Goal: Information Seeking & Learning: Find specific fact

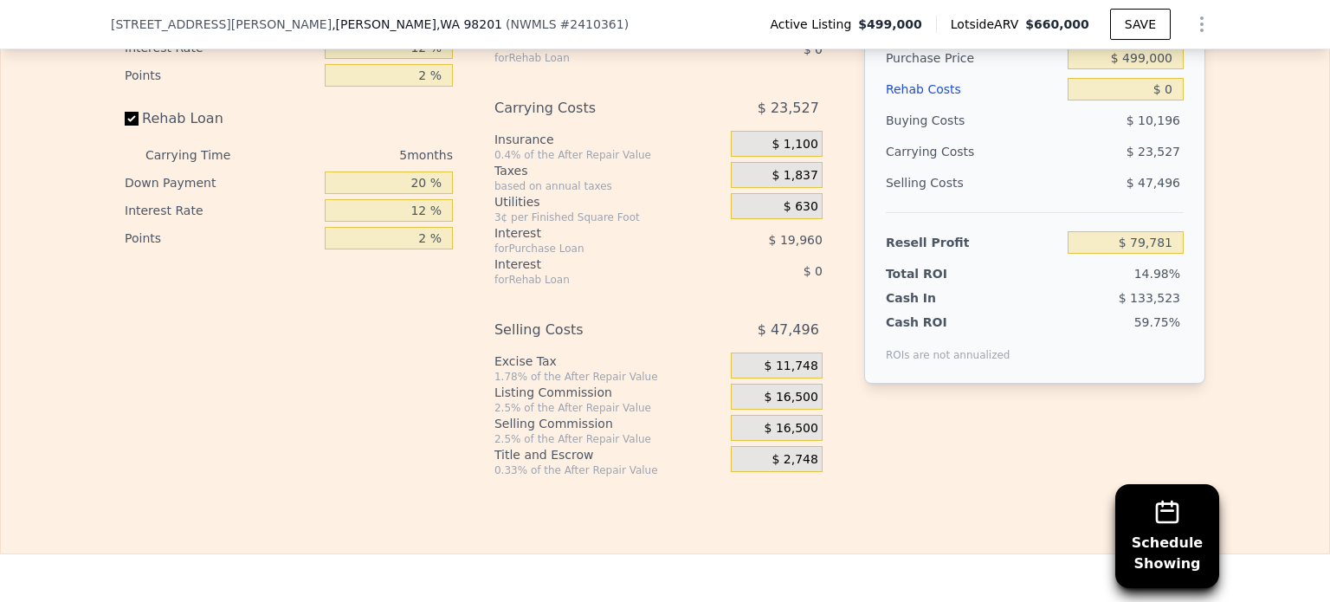
scroll to position [3024, 0]
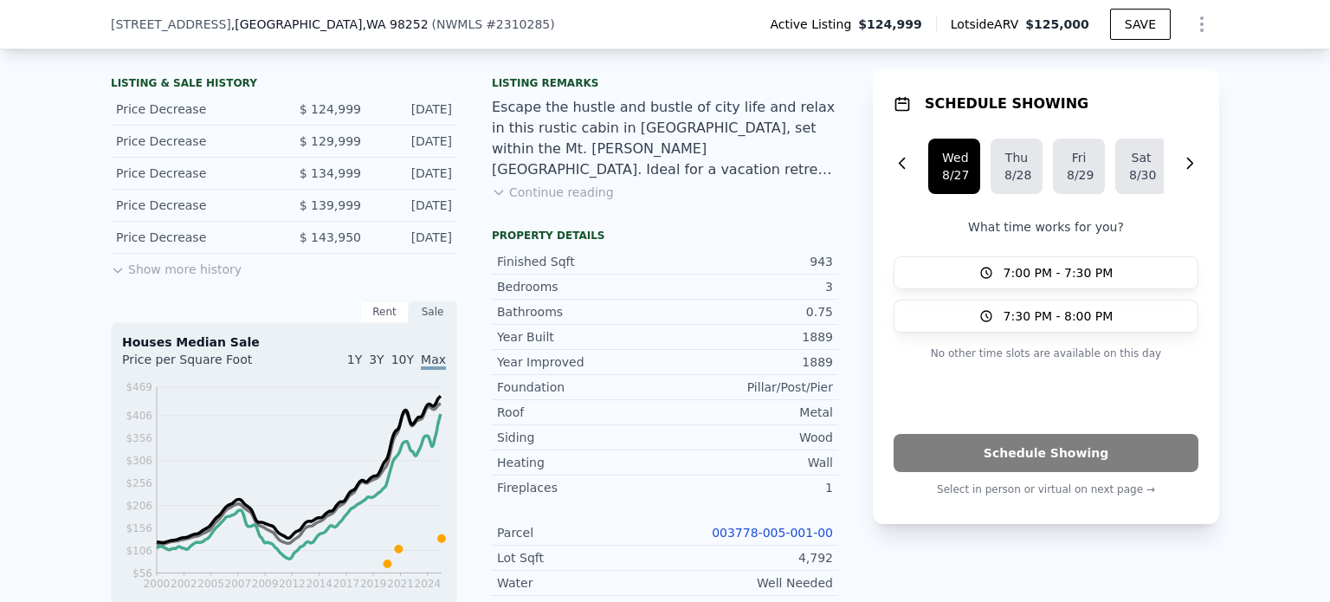
scroll to position [426, 0]
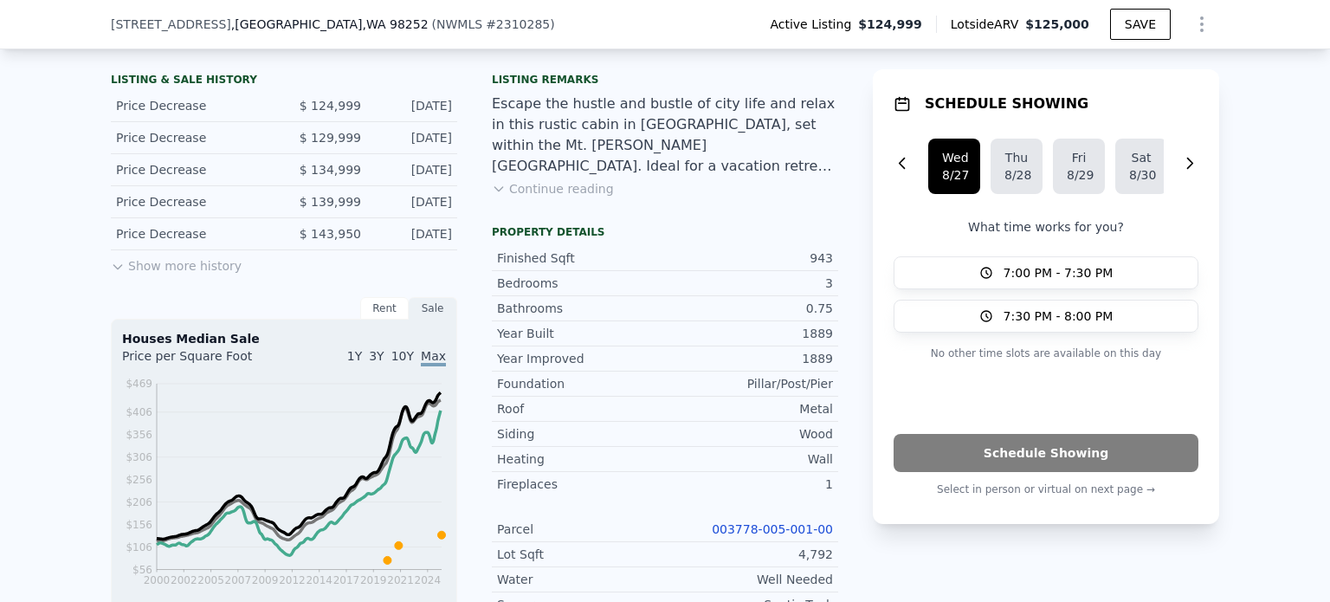
click at [533, 197] on button "Continue reading" at bounding box center [553, 188] width 122 height 17
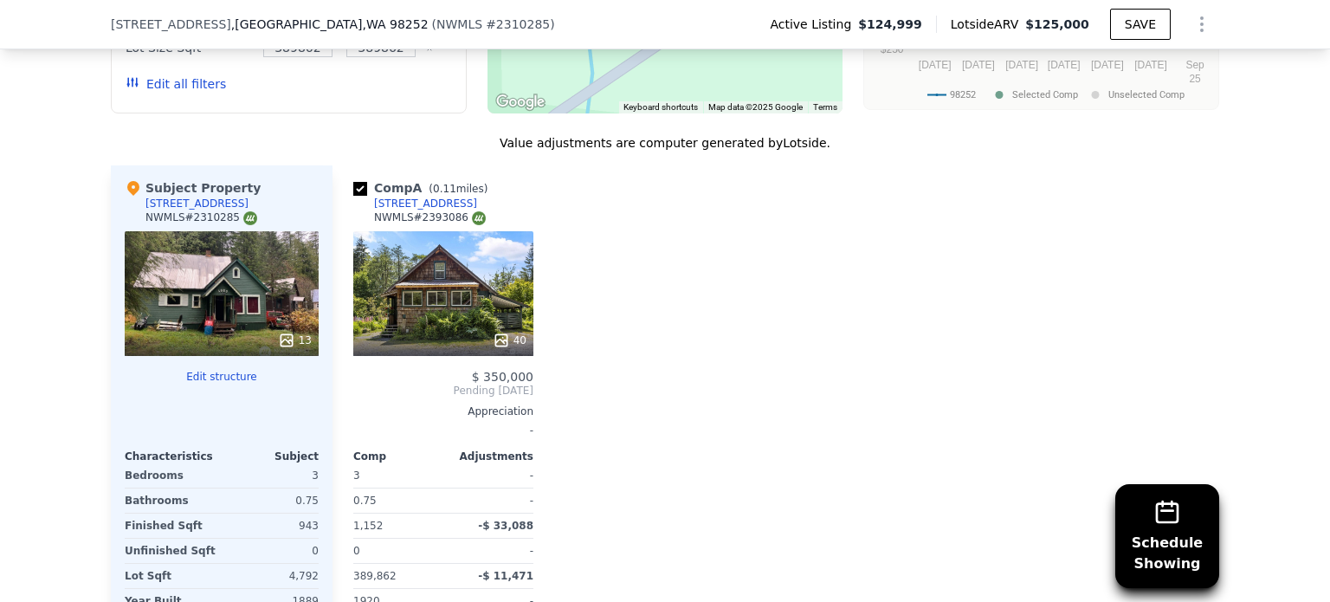
scroll to position [1639, 0]
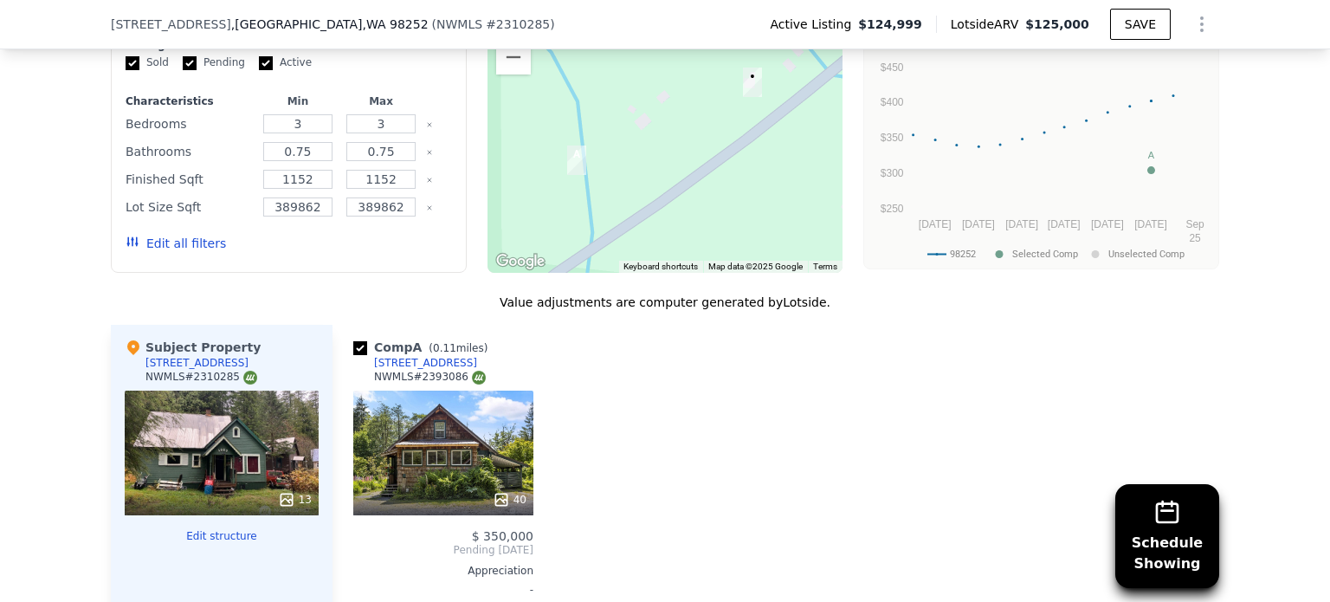
drag, startPoint x: 104, startPoint y: 28, endPoint x: 237, endPoint y: 32, distance: 133.4
click at [231, 32] on span "[STREET_ADDRESS]" at bounding box center [171, 24] width 120 height 17
drag, startPoint x: 448, startPoint y: 27, endPoint x: 492, endPoint y: 26, distance: 44.2
click at [492, 26] on span "# 2310285" at bounding box center [518, 24] width 64 height 14
copy span "2310285"
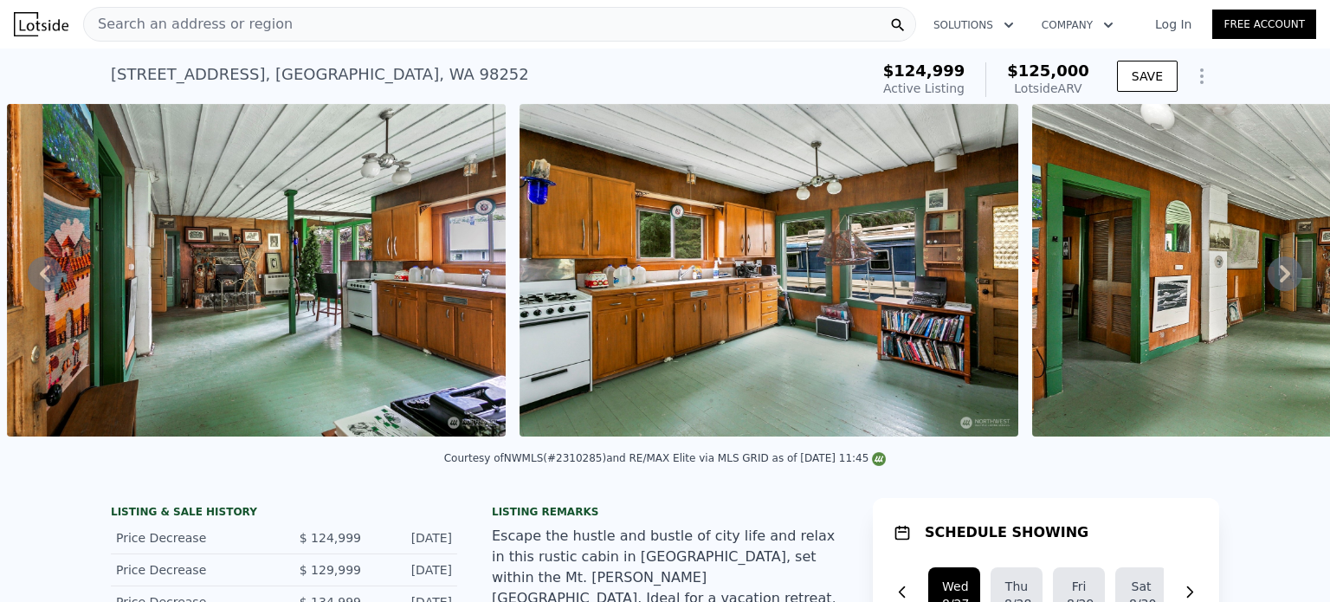
scroll to position [0, 2275]
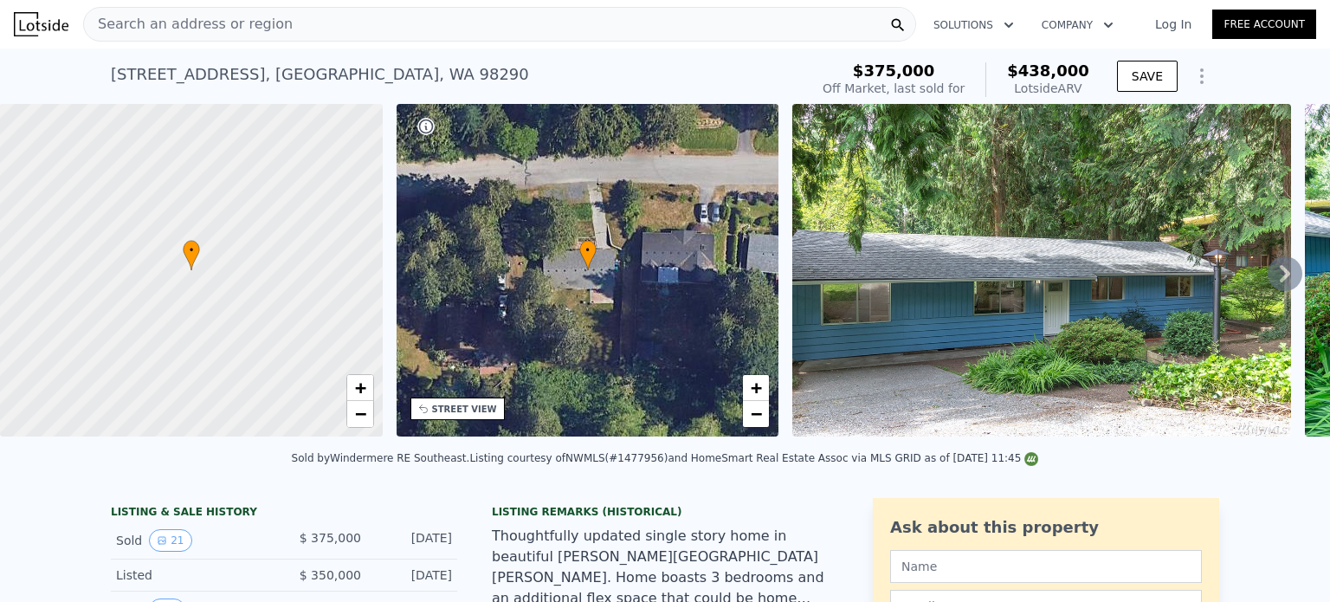
click at [1280, 282] on icon at bounding box center [1285, 273] width 10 height 17
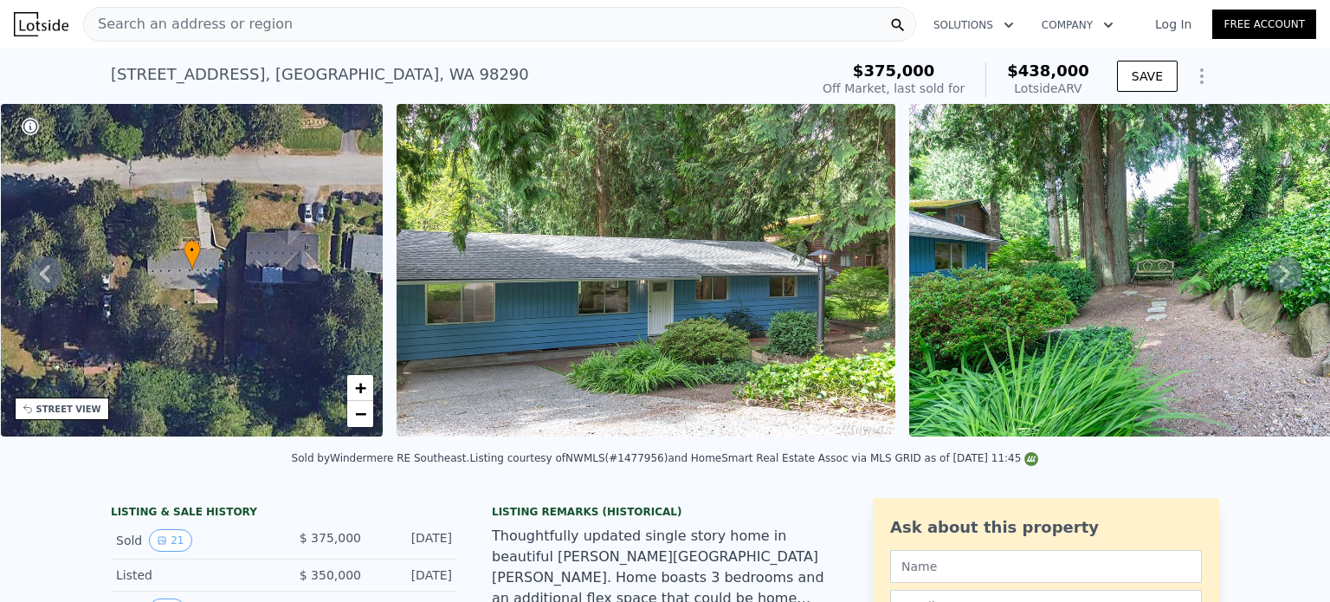
click at [1280, 282] on icon at bounding box center [1285, 273] width 10 height 17
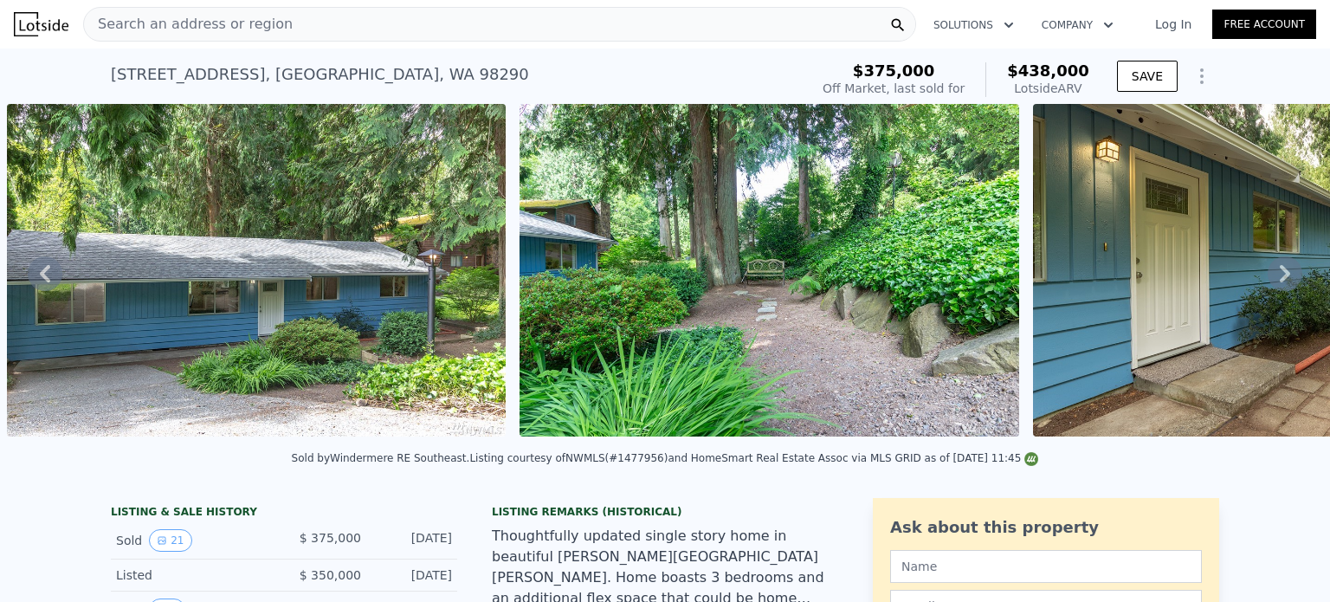
click at [1280, 282] on icon at bounding box center [1285, 273] width 10 height 17
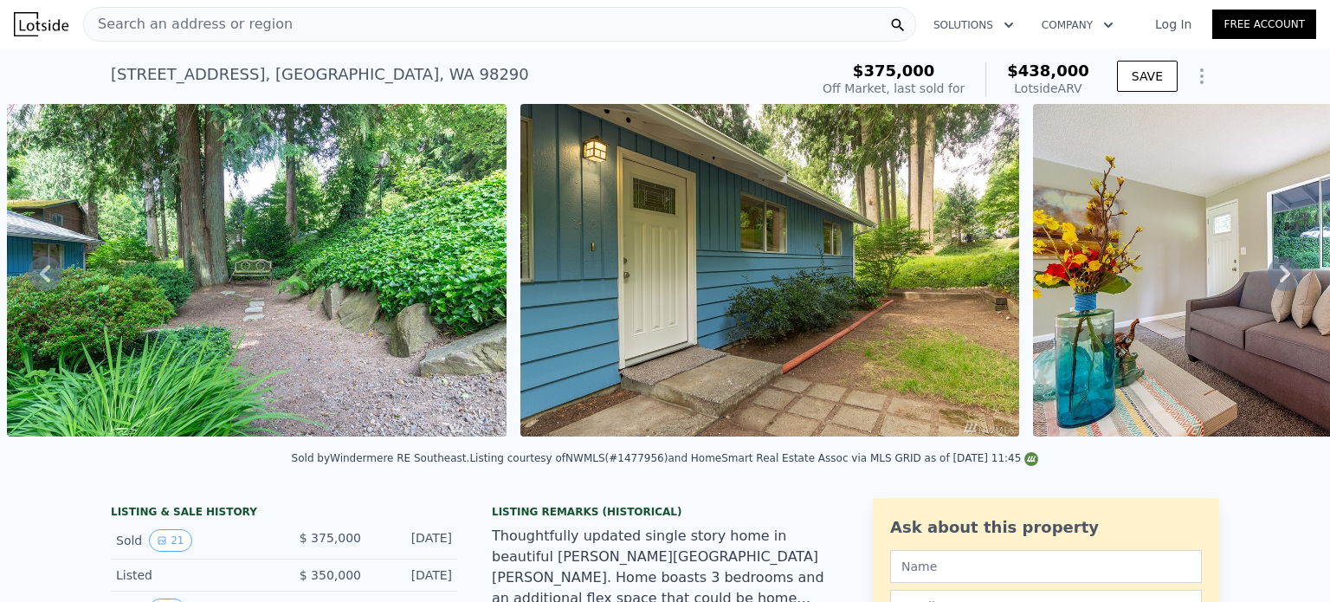
click at [1280, 282] on icon at bounding box center [1285, 273] width 10 height 17
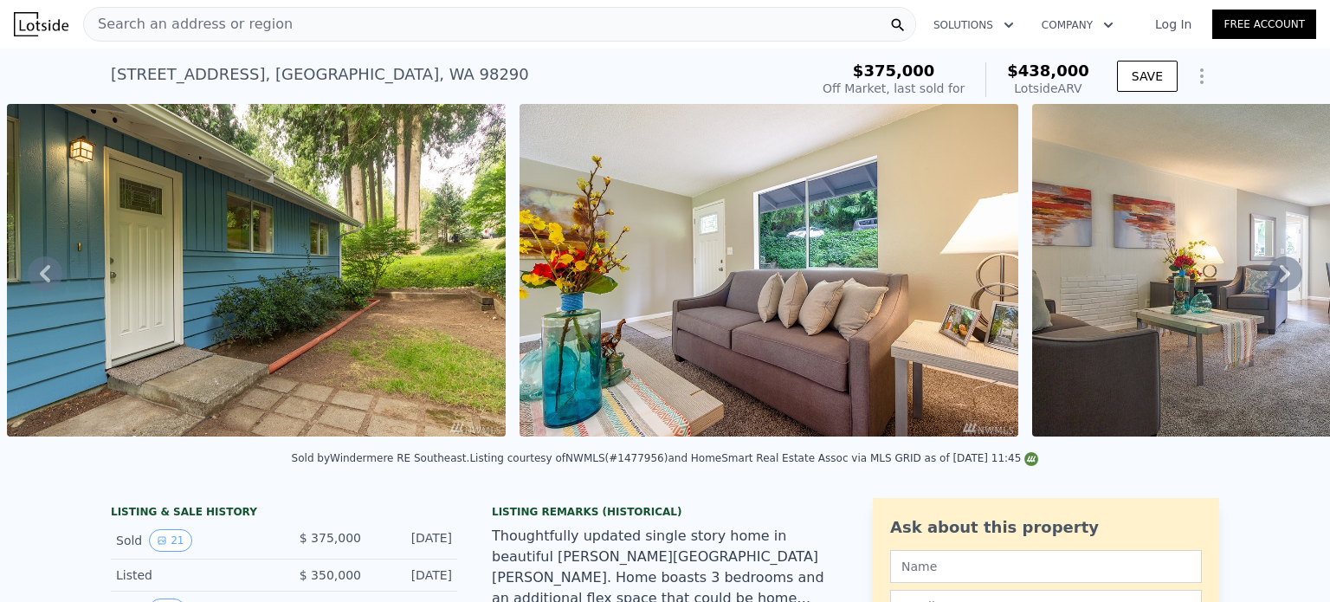
click at [1280, 282] on icon at bounding box center [1285, 273] width 10 height 17
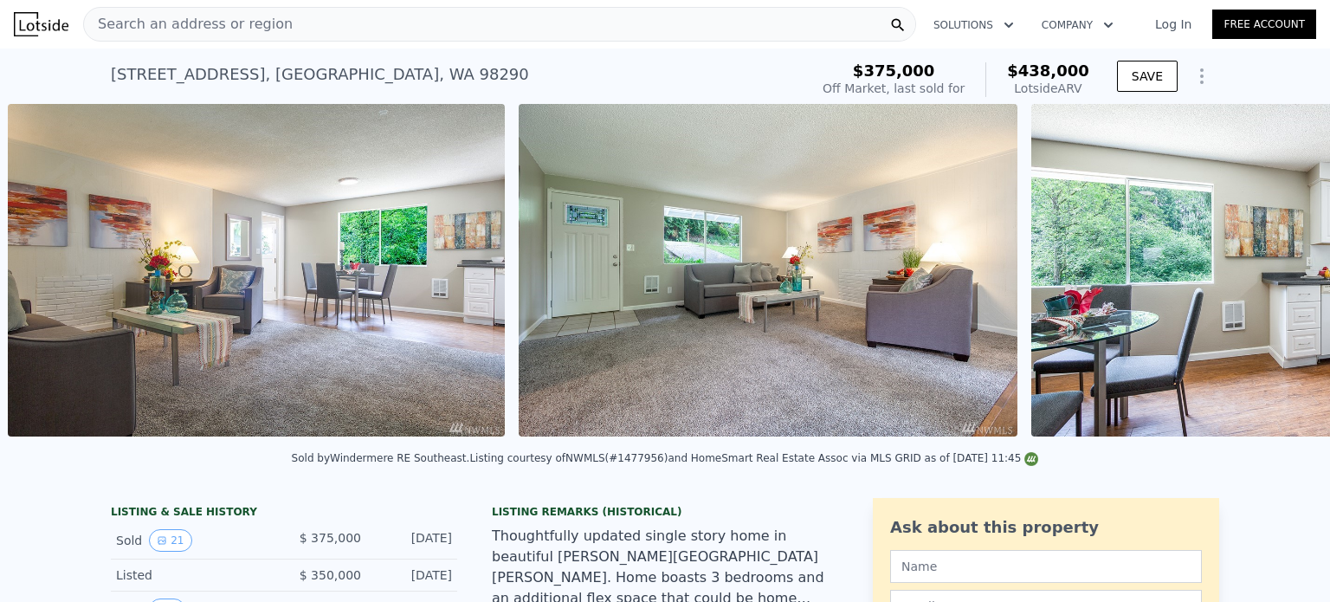
scroll to position [0, 2844]
click at [1269, 283] on img at bounding box center [1280, 270] width 499 height 333
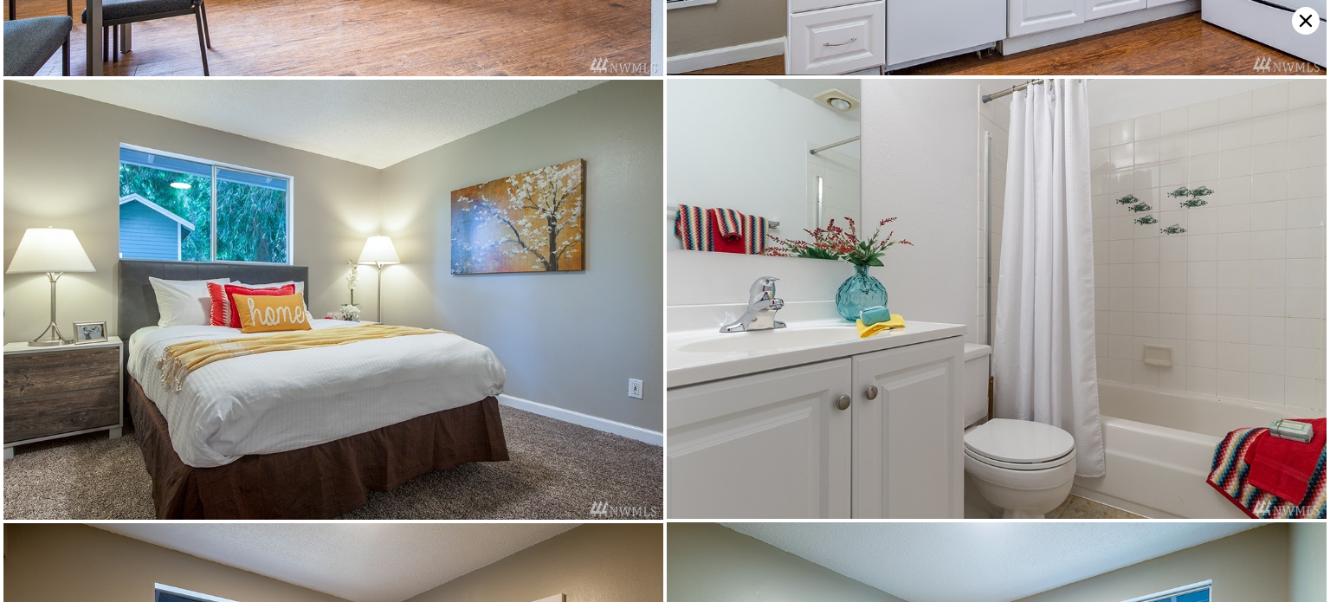
scroll to position [1756, 0]
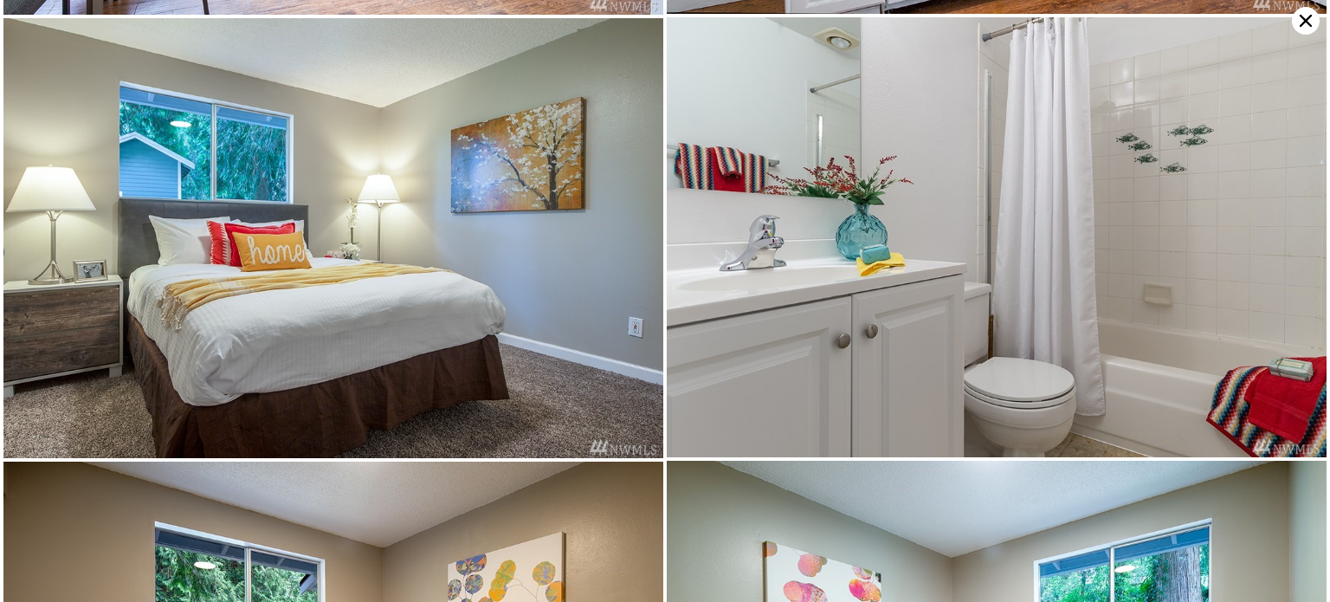
click at [1303, 15] on icon at bounding box center [1306, 21] width 28 height 28
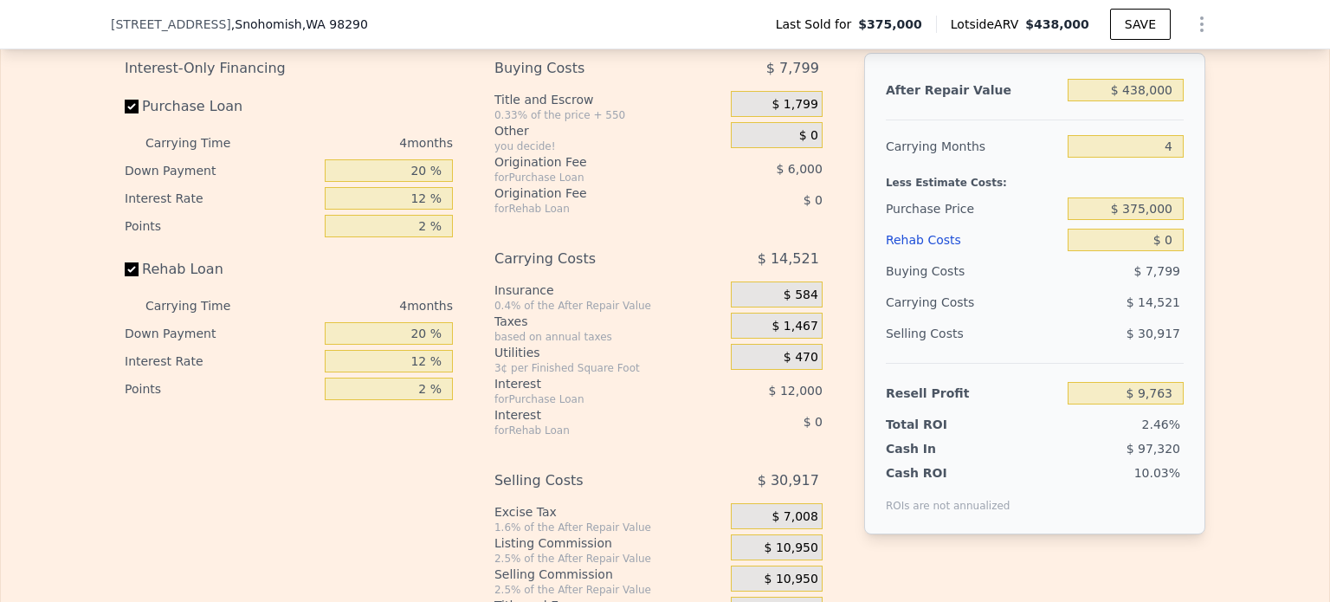
scroll to position [2482, 0]
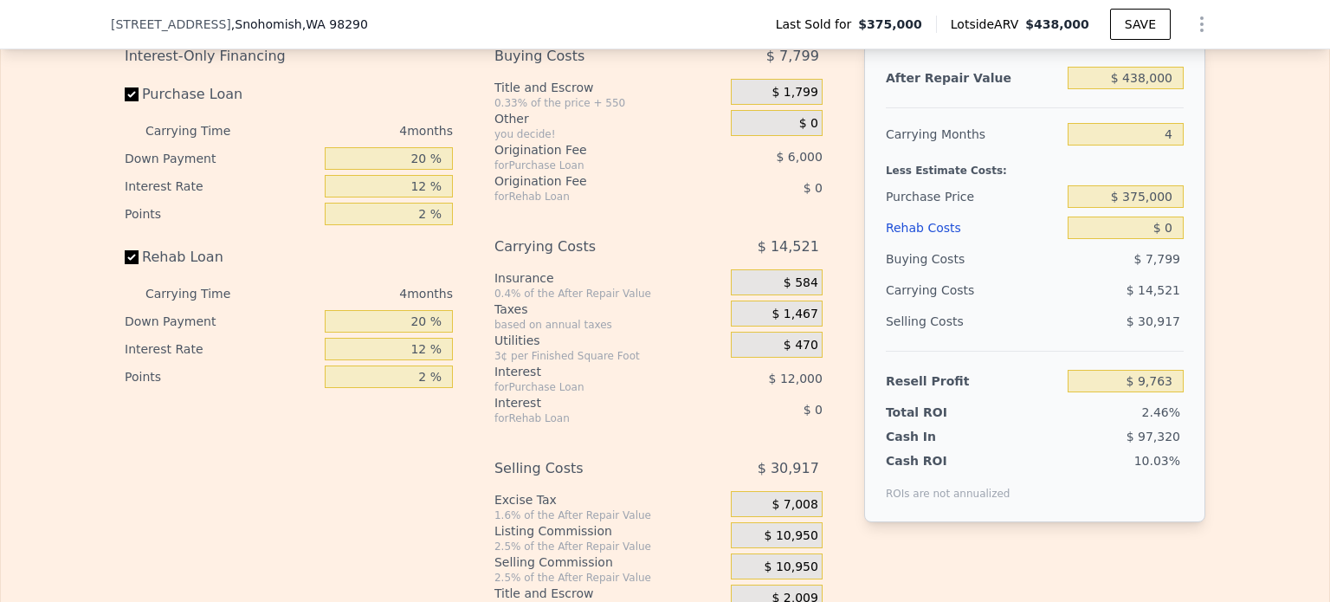
click at [1216, 250] on div "Edit the assumptions in yellow boxes. Input profit to calculate an offer price.…" at bounding box center [665, 293] width 1329 height 644
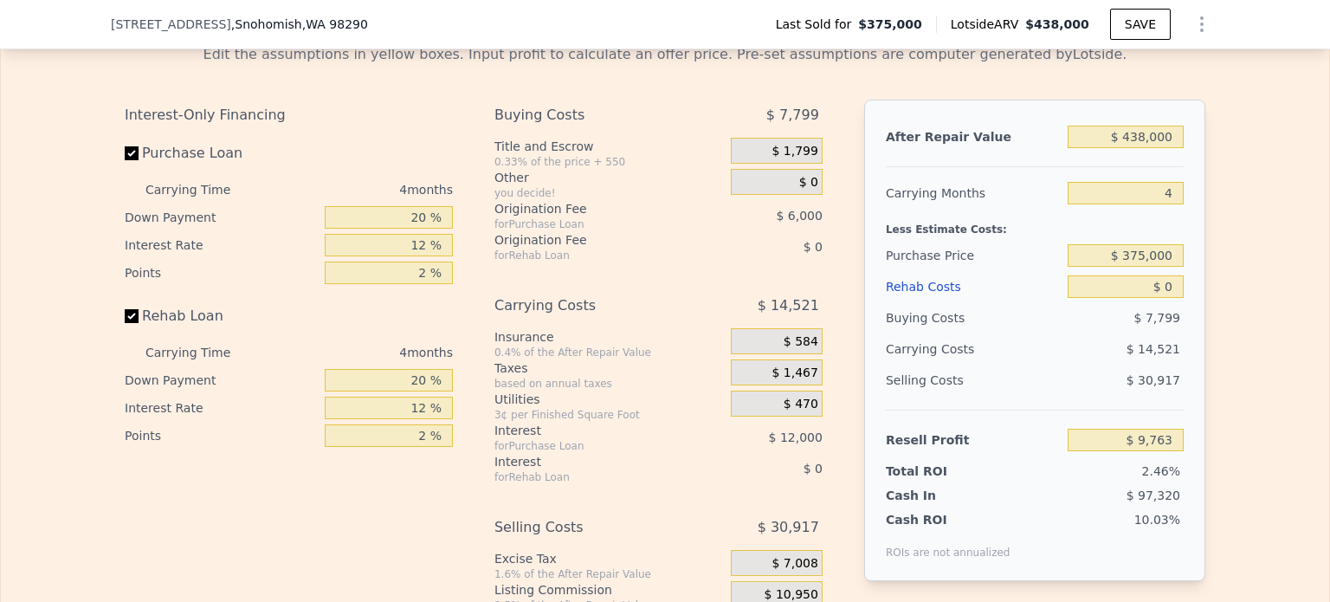
scroll to position [2395, 0]
